Goal: Information Seeking & Learning: Find specific page/section

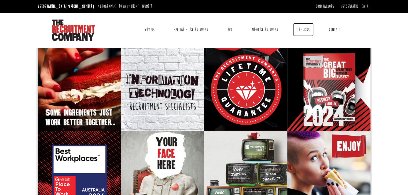
click at [305, 28] on link "The Jobs" at bounding box center [303, 29] width 20 height 13
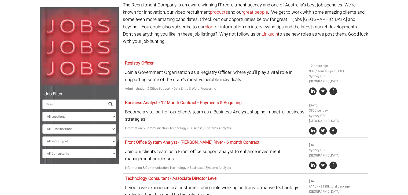
scroll to position [51, 0]
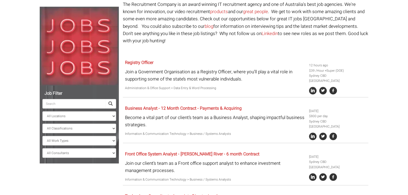
click at [78, 105] on input "search" at bounding box center [73, 104] width 63 height 10
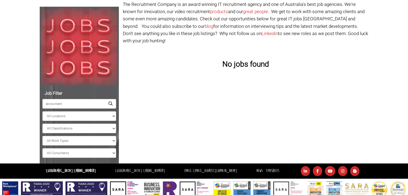
click at [111, 104] on span at bounding box center [110, 104] width 4 height 4
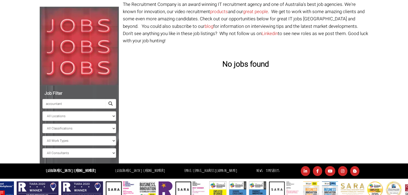
drag, startPoint x: 80, startPoint y: 105, endPoint x: 0, endPoint y: 85, distance: 82.6
click at [0, 85] on body "[GEOGRAPHIC_DATA]: [PHONE_NUMBER] [GEOGRAPHIC_DATA]: [PHONE_NUMBER] Contractors…" at bounding box center [204, 73] width 408 height 249
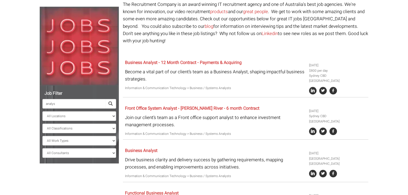
type input "analyst"
